Goal: Navigation & Orientation: Find specific page/section

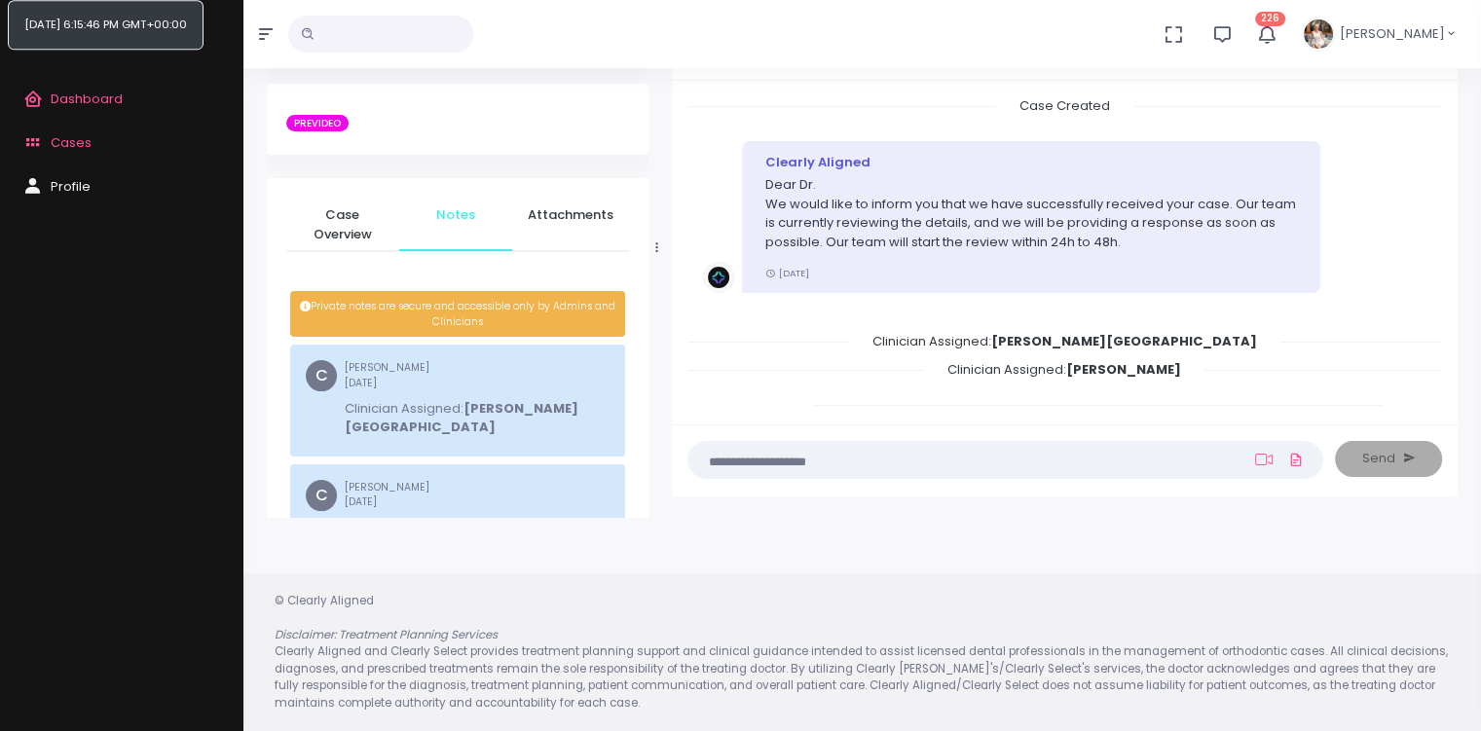
scroll to position [144, 0]
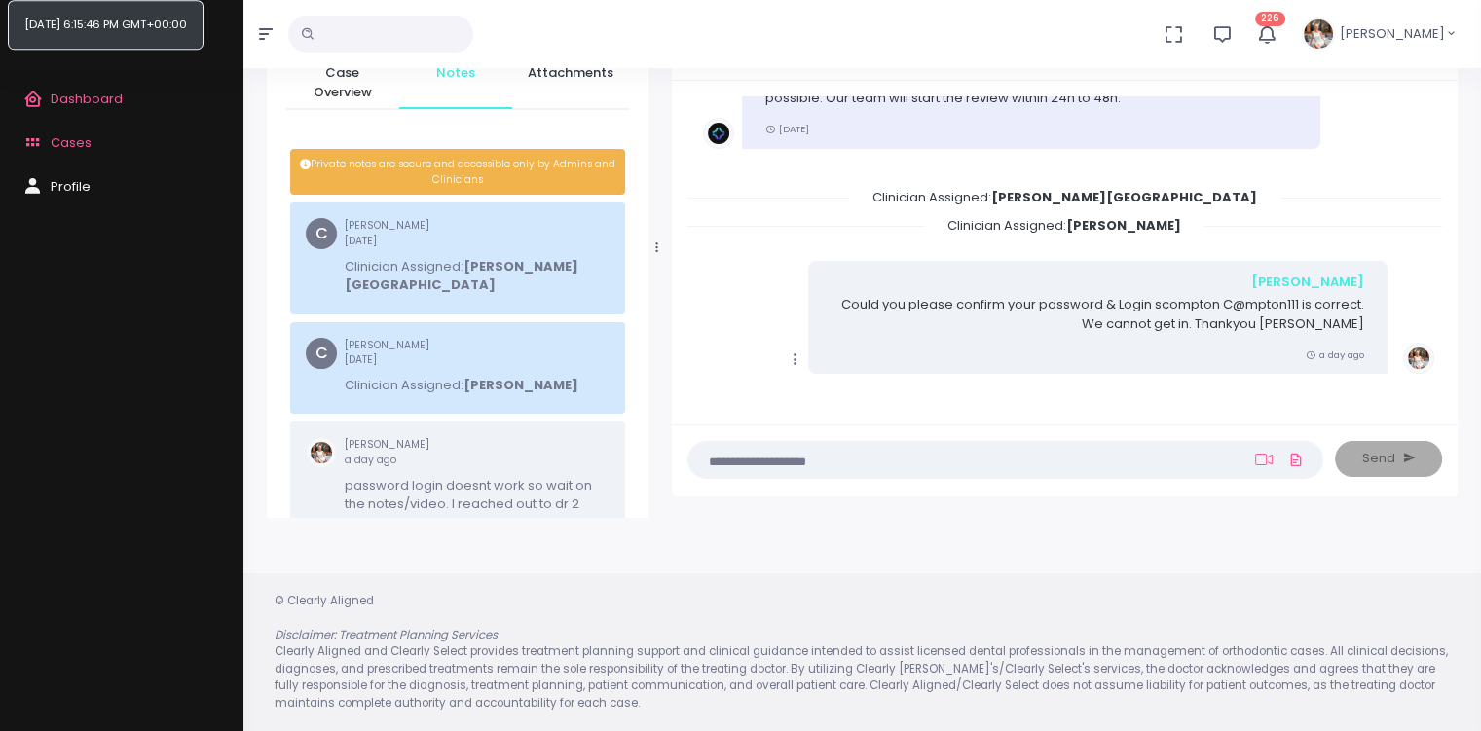
click at [78, 150] on span "Cases" at bounding box center [71, 142] width 41 height 19
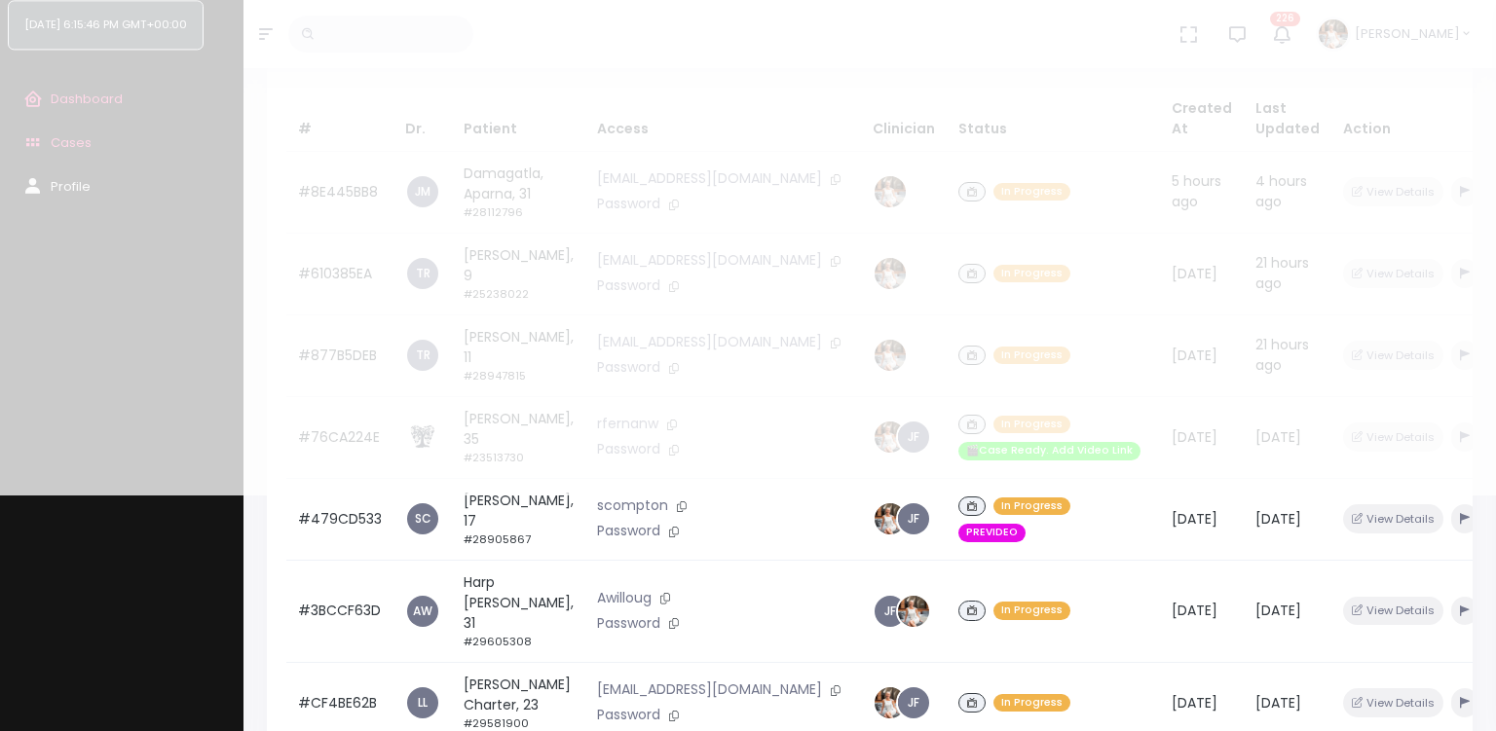
click at [217, 236] on div "You are offline! Please, check you internet connection." at bounding box center [748, 129] width 1496 height 731
click at [207, 579] on div "Dashboard Cases Profile" at bounding box center [121, 399] width 243 height 663
